Goal: Information Seeking & Learning: Find specific fact

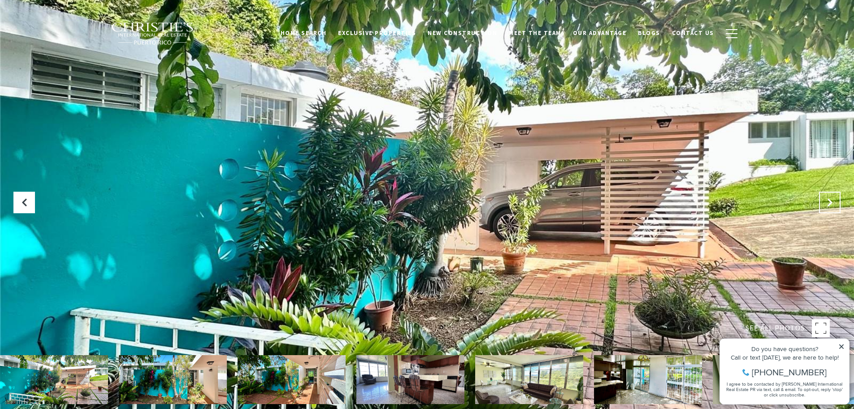
click at [829, 204] on icon at bounding box center [830, 202] width 9 height 9
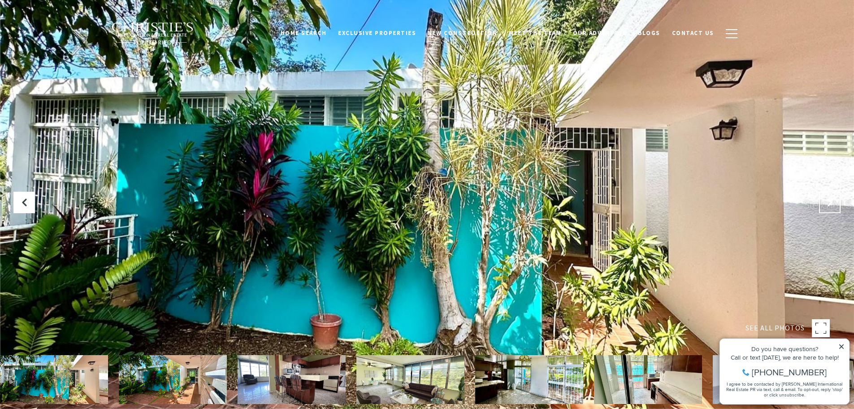
click at [830, 201] on icon "Next Slide" at bounding box center [830, 202] width 9 height 9
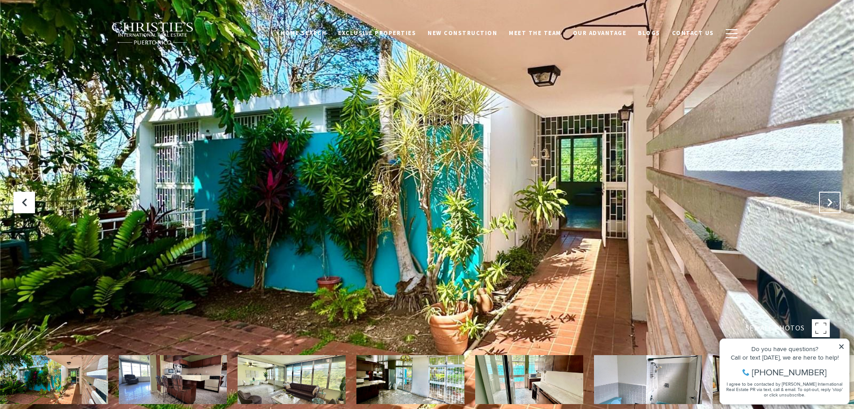
click at [830, 201] on icon "Next Slide" at bounding box center [830, 202] width 9 height 9
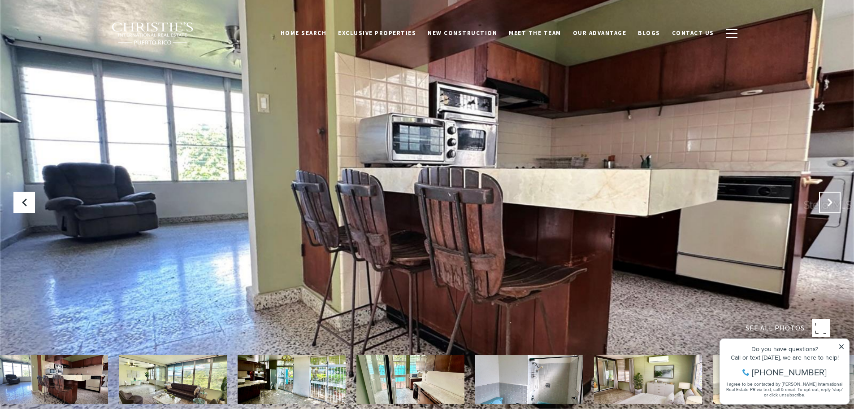
click at [830, 201] on icon "Next Slide" at bounding box center [830, 202] width 9 height 9
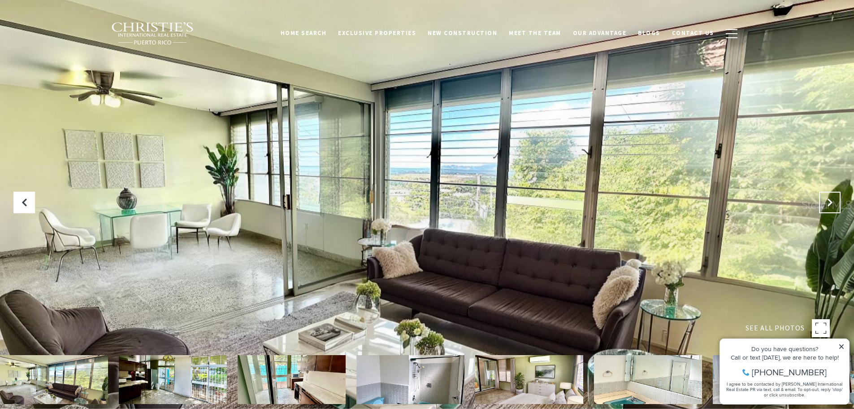
click at [830, 201] on icon "Next Slide" at bounding box center [830, 202] width 9 height 9
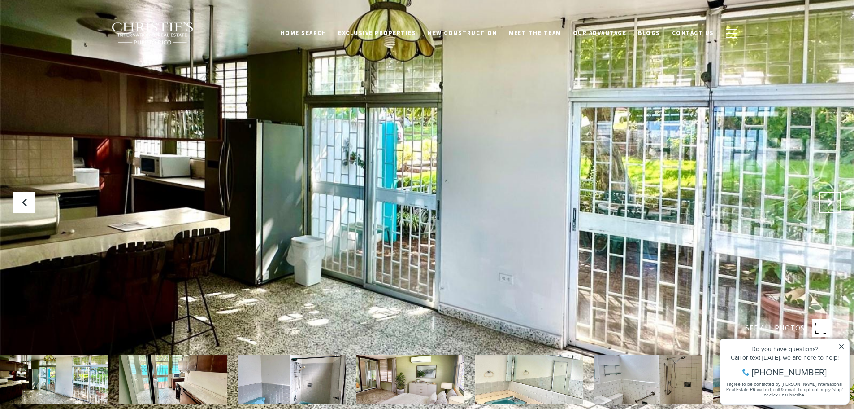
click at [830, 201] on icon "Next Slide" at bounding box center [830, 202] width 9 height 9
click at [833, 204] on icon "Next Slide" at bounding box center [830, 202] width 9 height 9
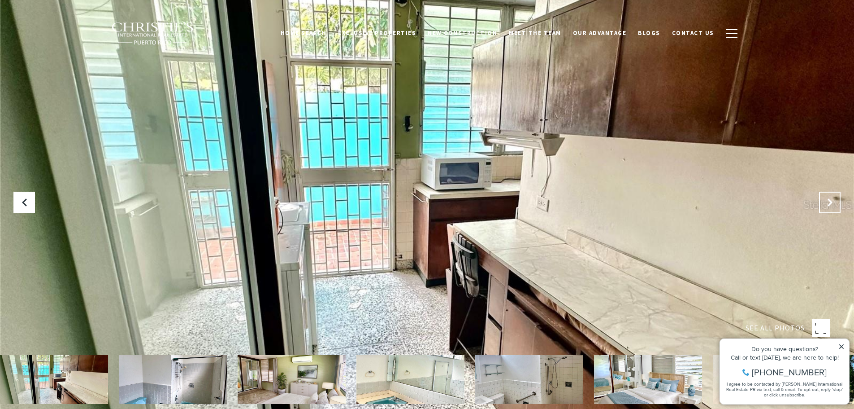
click at [833, 204] on icon "Next Slide" at bounding box center [830, 202] width 9 height 9
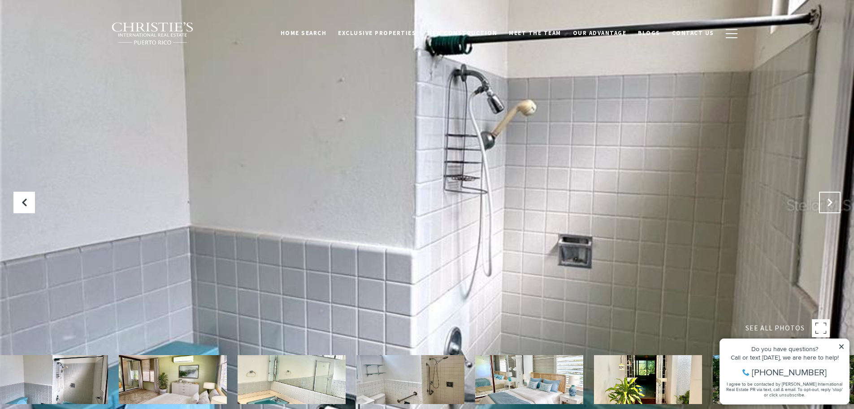
click at [833, 204] on icon "Next Slide" at bounding box center [830, 202] width 9 height 9
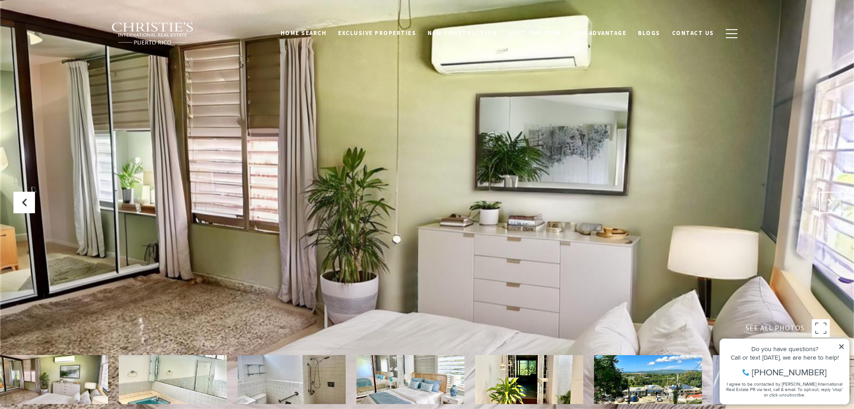
click at [833, 204] on icon "Next Slide" at bounding box center [830, 202] width 9 height 9
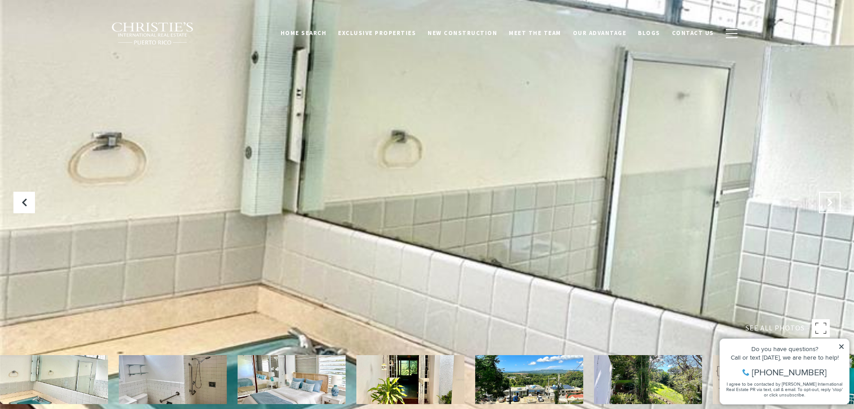
click at [833, 204] on icon "Next Slide" at bounding box center [830, 202] width 9 height 9
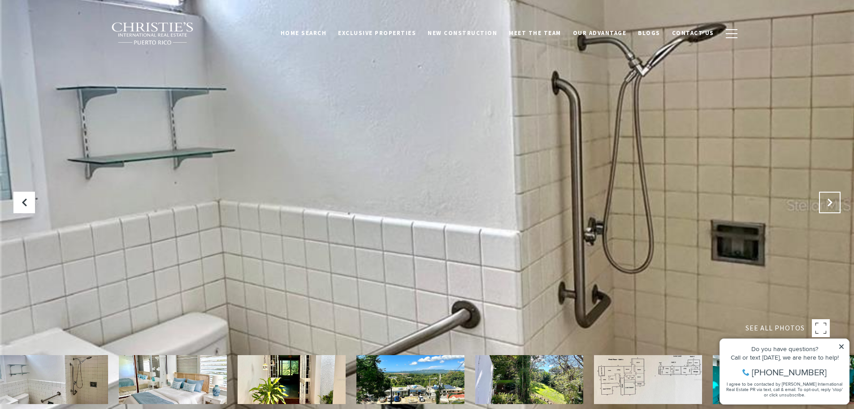
click at [833, 204] on icon "Next Slide" at bounding box center [830, 202] width 9 height 9
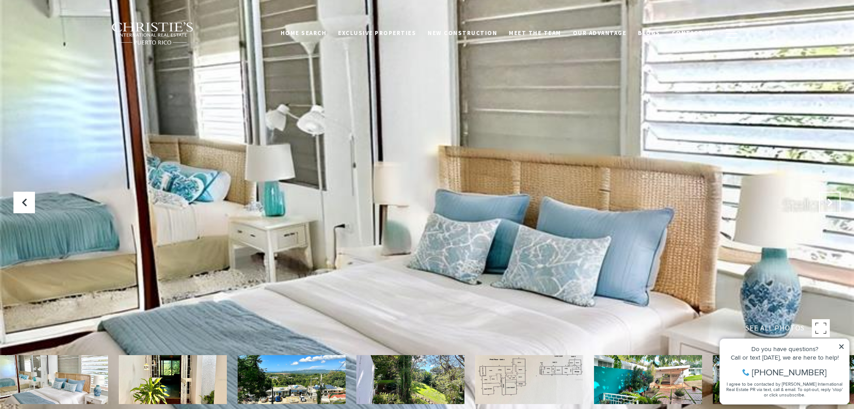
click at [833, 204] on icon "Next Slide" at bounding box center [830, 202] width 9 height 9
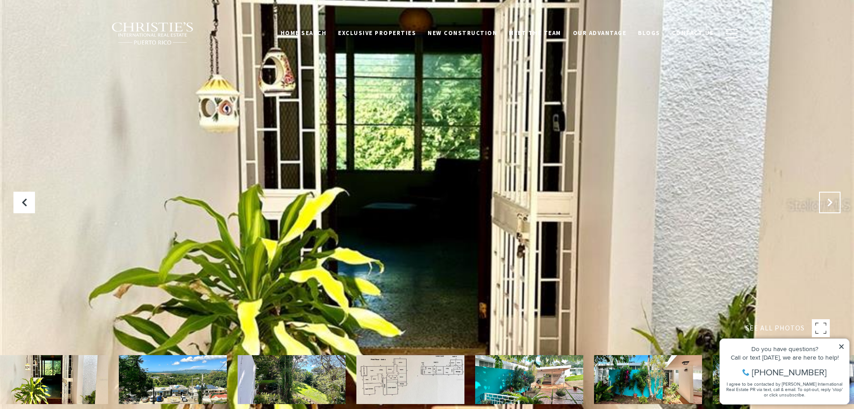
click at [833, 204] on icon "Next Slide" at bounding box center [830, 202] width 9 height 9
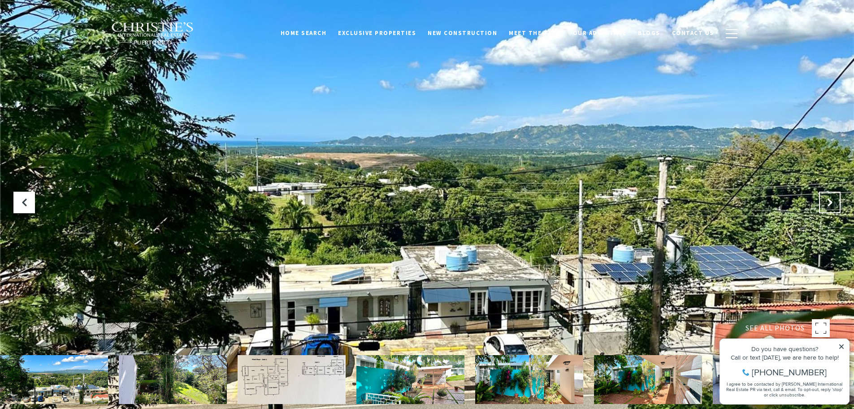
click at [833, 204] on icon "Next Slide" at bounding box center [830, 202] width 9 height 9
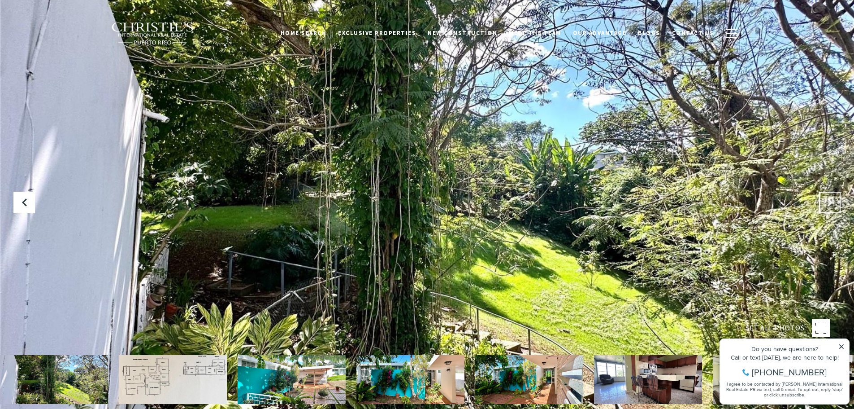
click at [833, 204] on icon "Next Slide" at bounding box center [830, 202] width 9 height 9
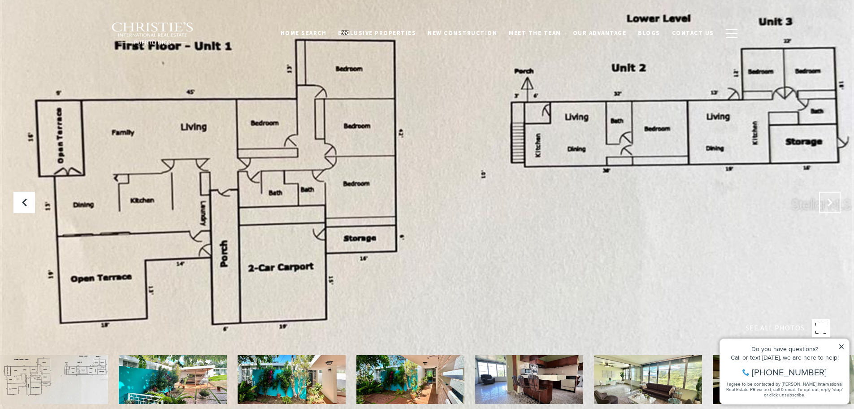
click at [833, 204] on icon "Next Slide" at bounding box center [830, 202] width 9 height 9
click at [840, 347] on icon at bounding box center [842, 346] width 6 height 6
click at [826, 198] on icon "Next Slide" at bounding box center [830, 202] width 9 height 9
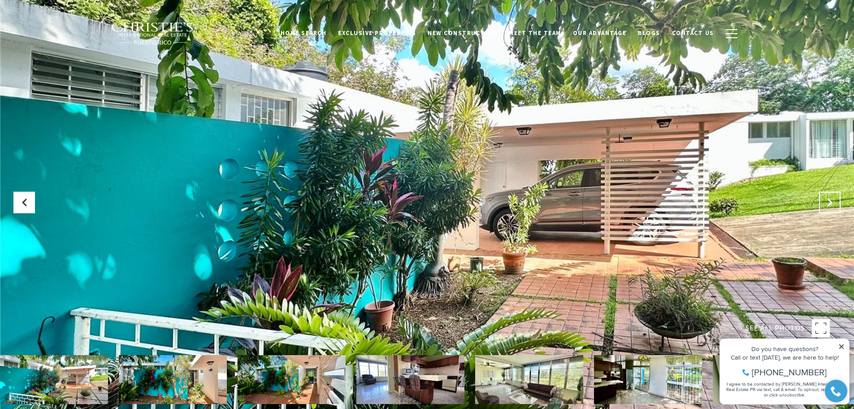
click at [826, 204] on icon "Next Slide" at bounding box center [830, 202] width 9 height 9
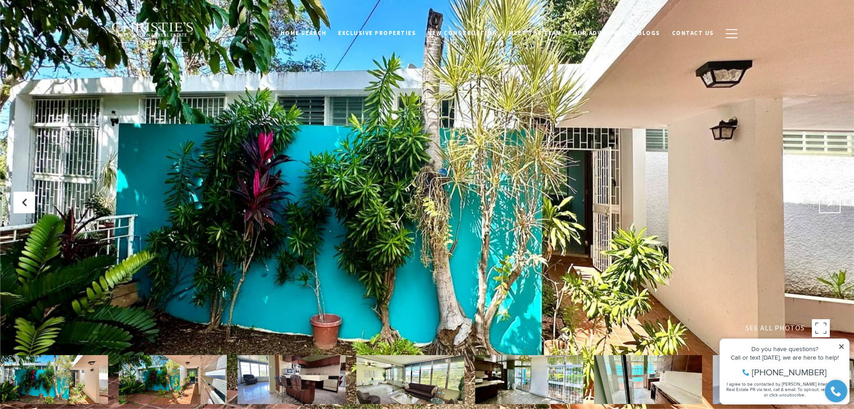
click at [826, 204] on icon "Next Slide" at bounding box center [830, 202] width 9 height 9
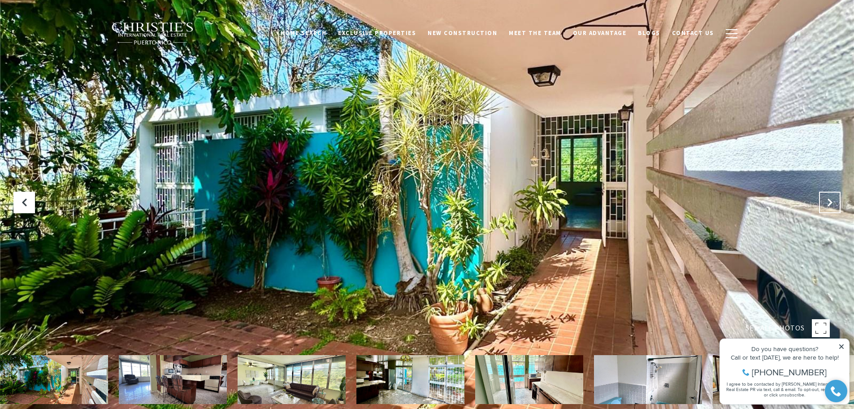
click at [826, 204] on icon "Next Slide" at bounding box center [830, 202] width 9 height 9
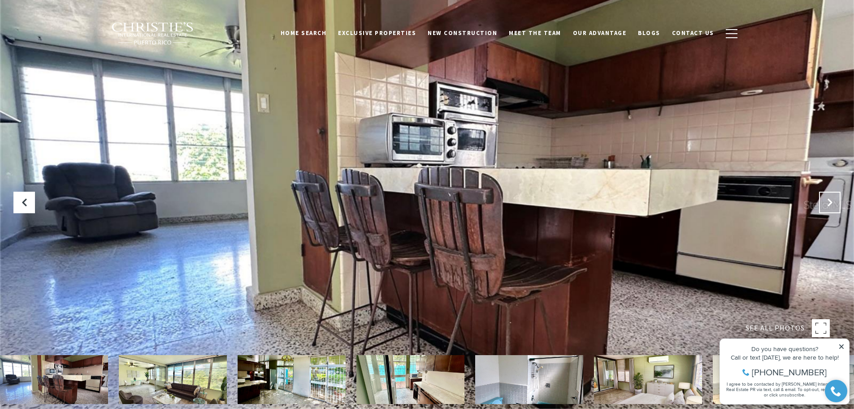
click at [826, 204] on icon "Next Slide" at bounding box center [830, 202] width 9 height 9
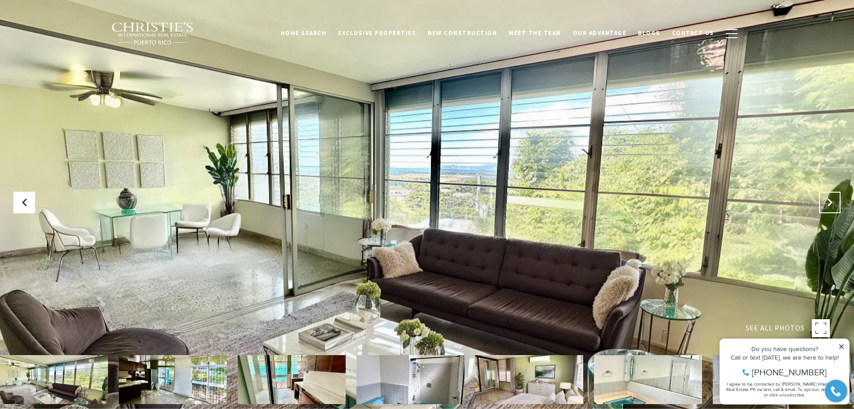
click at [826, 204] on icon "Next Slide" at bounding box center [830, 202] width 9 height 9
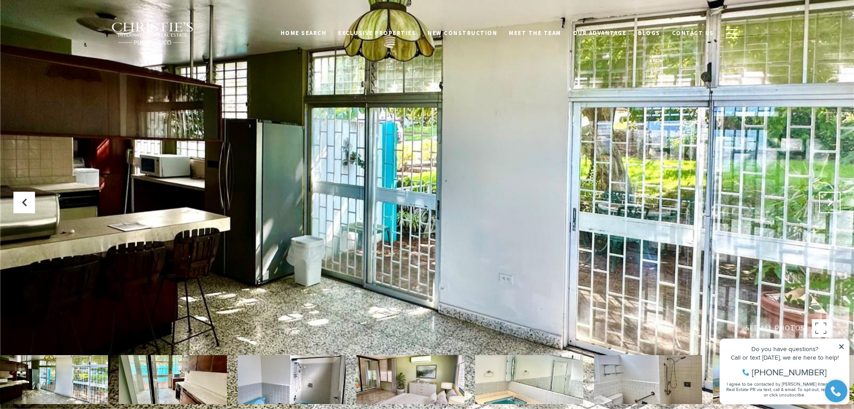
click at [826, 204] on icon "Next Slide" at bounding box center [830, 202] width 9 height 9
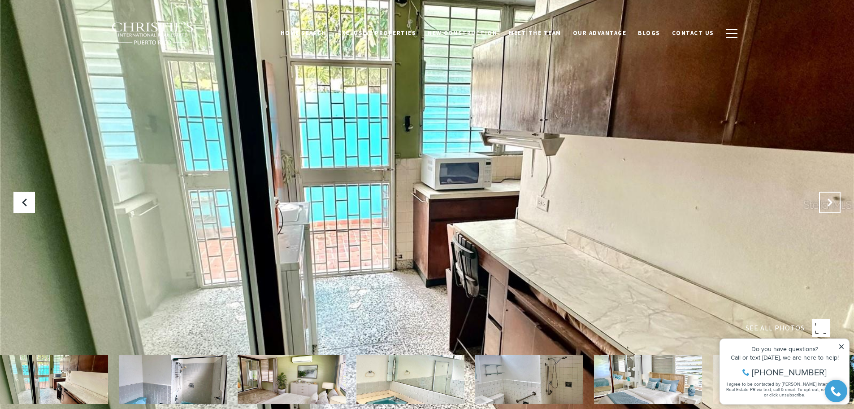
click at [826, 204] on icon "Next Slide" at bounding box center [830, 202] width 9 height 9
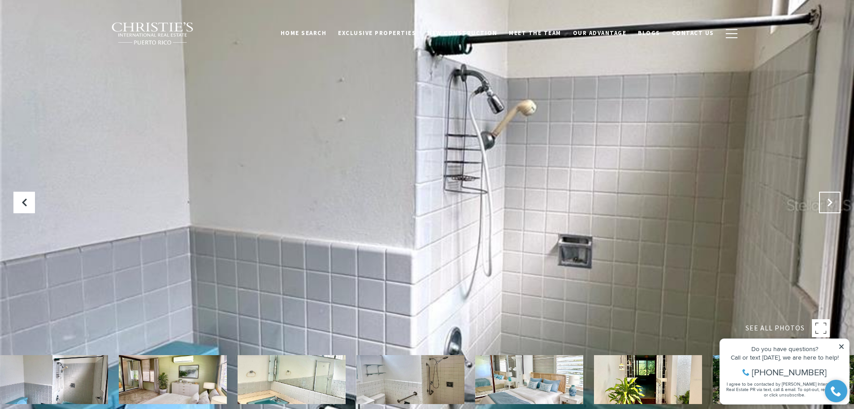
click at [826, 204] on icon "Next Slide" at bounding box center [830, 202] width 9 height 9
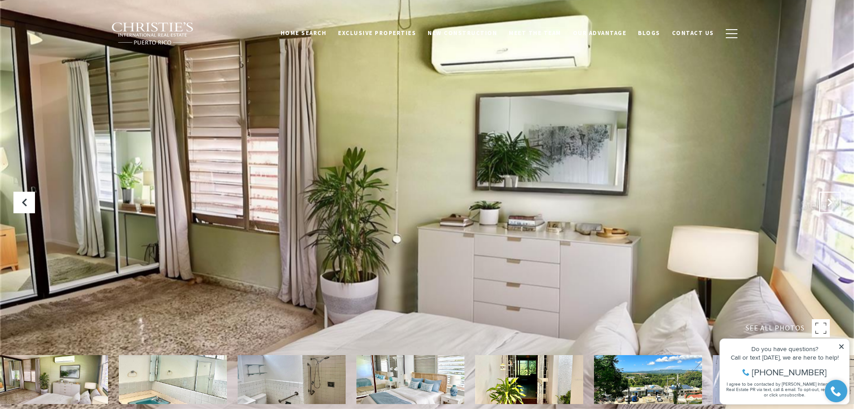
click at [826, 204] on icon "Next Slide" at bounding box center [830, 202] width 9 height 9
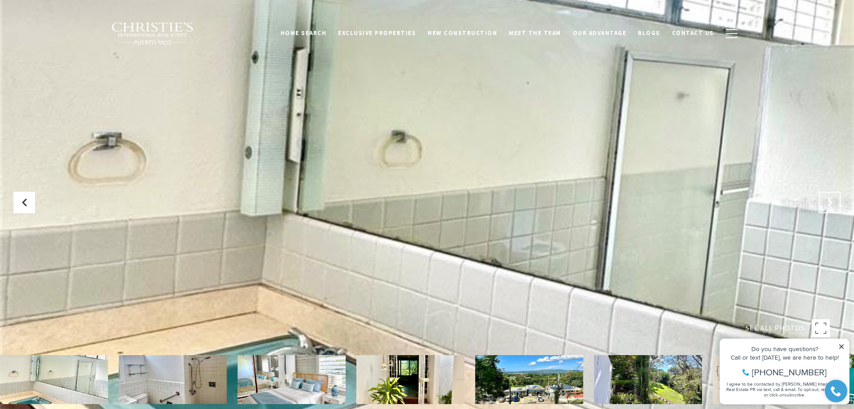
click at [826, 204] on icon "Next Slide" at bounding box center [830, 202] width 9 height 9
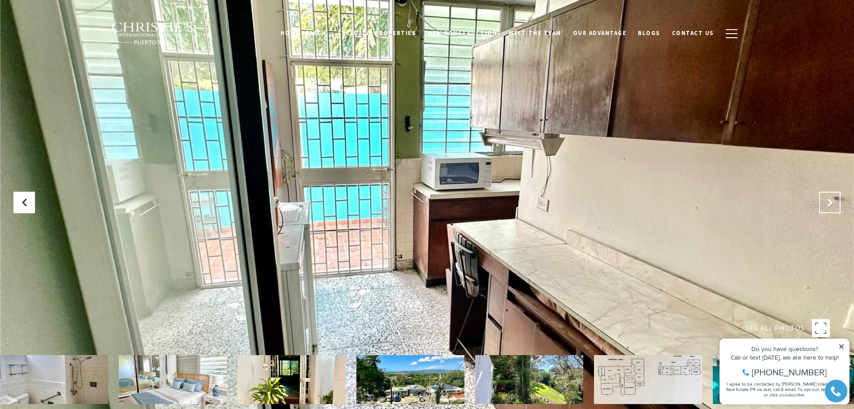
click at [827, 194] on button "Next Slide" at bounding box center [830, 202] width 22 height 22
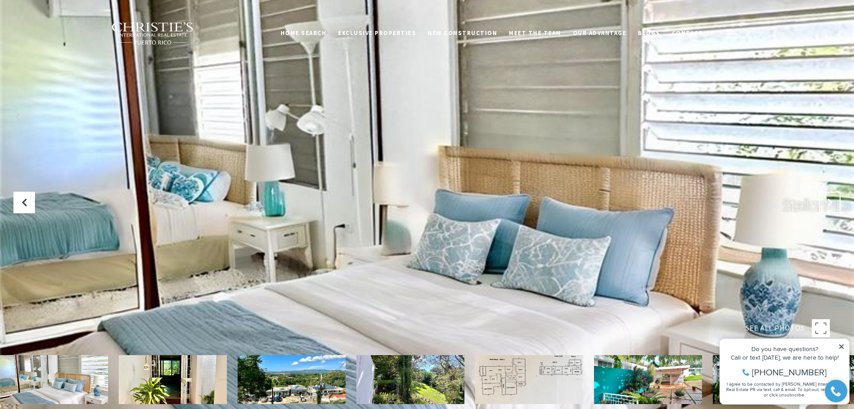
click at [827, 194] on button "Next Slide" at bounding box center [830, 202] width 22 height 22
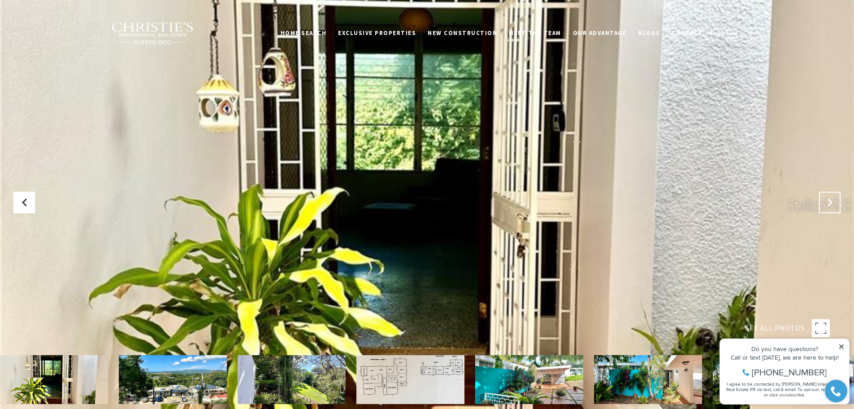
click at [827, 194] on button "Next Slide" at bounding box center [830, 202] width 22 height 22
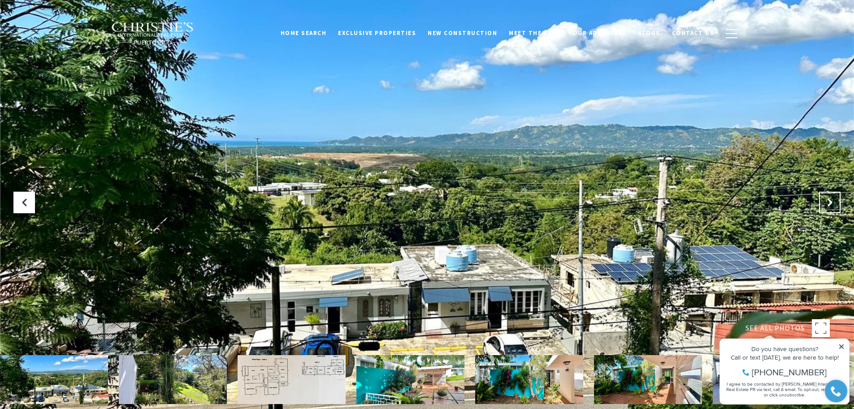
click at [827, 194] on button "Next Slide" at bounding box center [830, 202] width 22 height 22
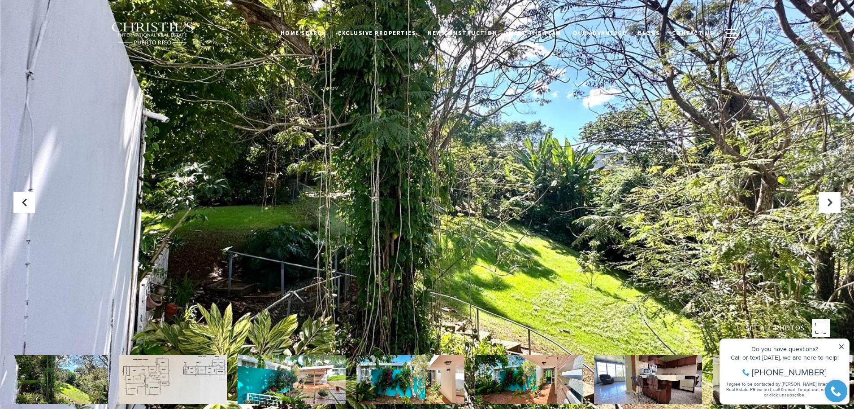
click at [204, 357] on img at bounding box center [173, 379] width 108 height 49
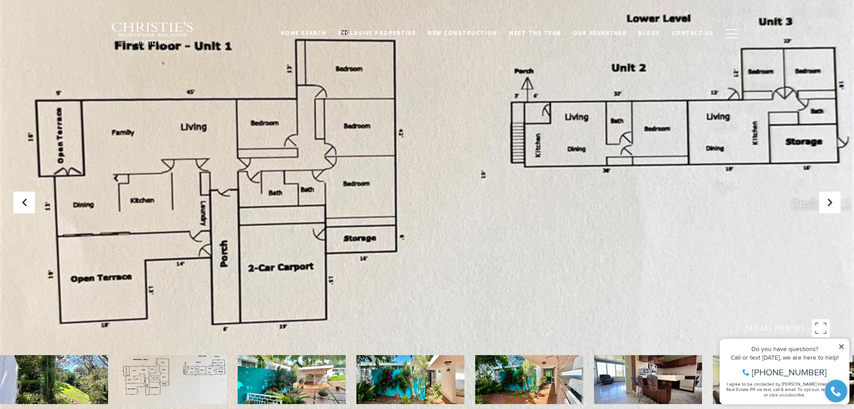
click at [842, 346] on icon at bounding box center [841, 346] width 4 height 4
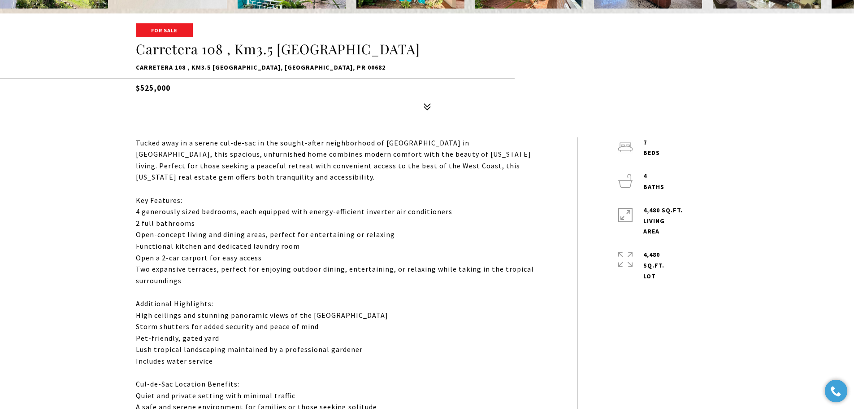
scroll to position [400, 0]
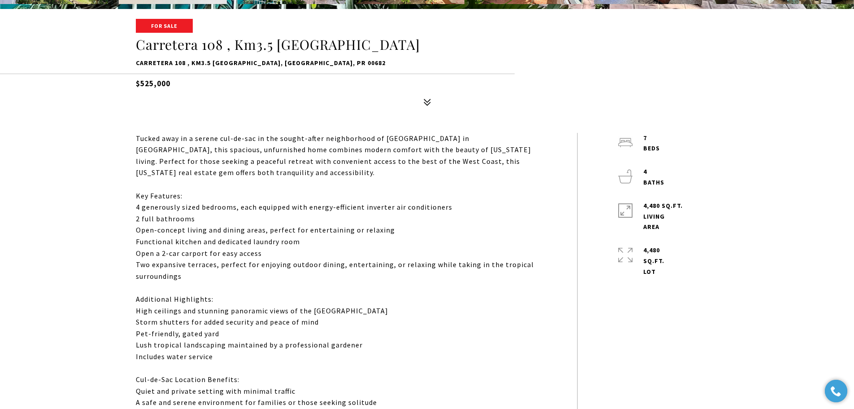
click at [853, 78] on div "For Sale Carretera 108 , Km3.5 [GEOGRAPHIC_DATA] 108 , Km3.5 [GEOGRAPHIC_DATA],…" at bounding box center [427, 65] width 854 height 91
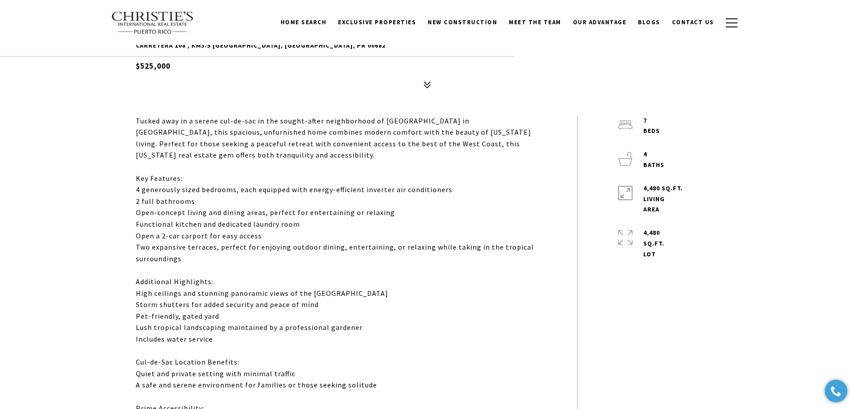
scroll to position [387, 0]
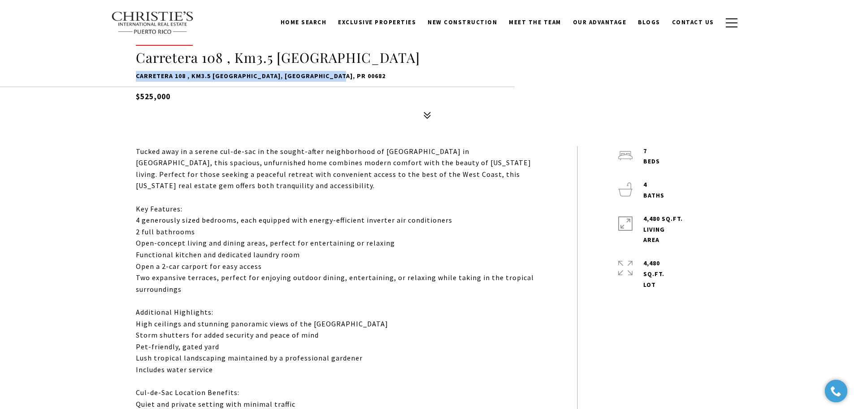
drag, startPoint x: 136, startPoint y: 74, endPoint x: 350, endPoint y: 77, distance: 213.5
click at [350, 77] on p "Carretera 108 , Km3.5 [GEOGRAPHIC_DATA], [GEOGRAPHIC_DATA], PR 00682" at bounding box center [427, 76] width 583 height 11
copy p "Carretera 108 , Km3.5 [GEOGRAPHIC_DATA], [GEOGRAPHIC_DATA], PR 00682"
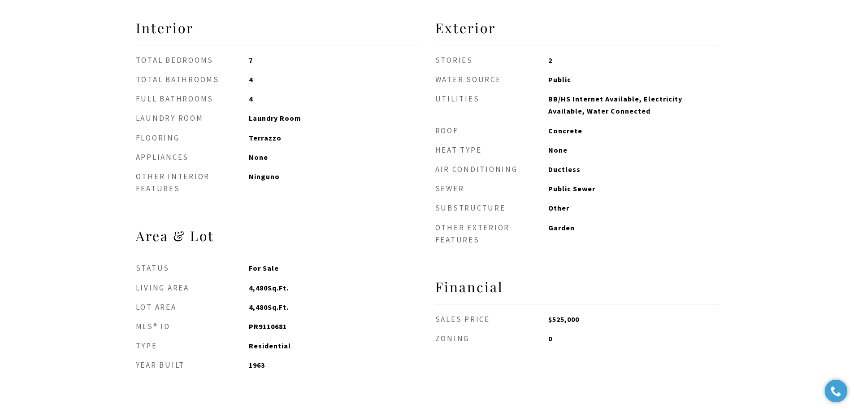
scroll to position [1137, 0]
